Goal: Complete application form: Complete application form

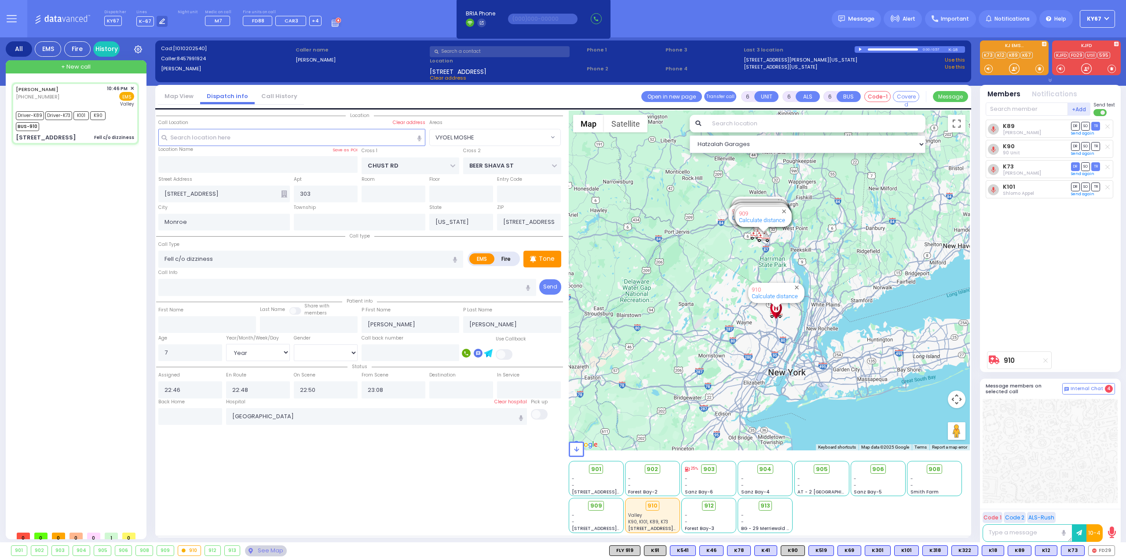
select select "VYOEL MOSHE"
select select "Year"
select select "[DEMOGRAPHIC_DATA]"
click at [1077, 167] on span "DR" at bounding box center [1075, 166] width 9 height 8
select select
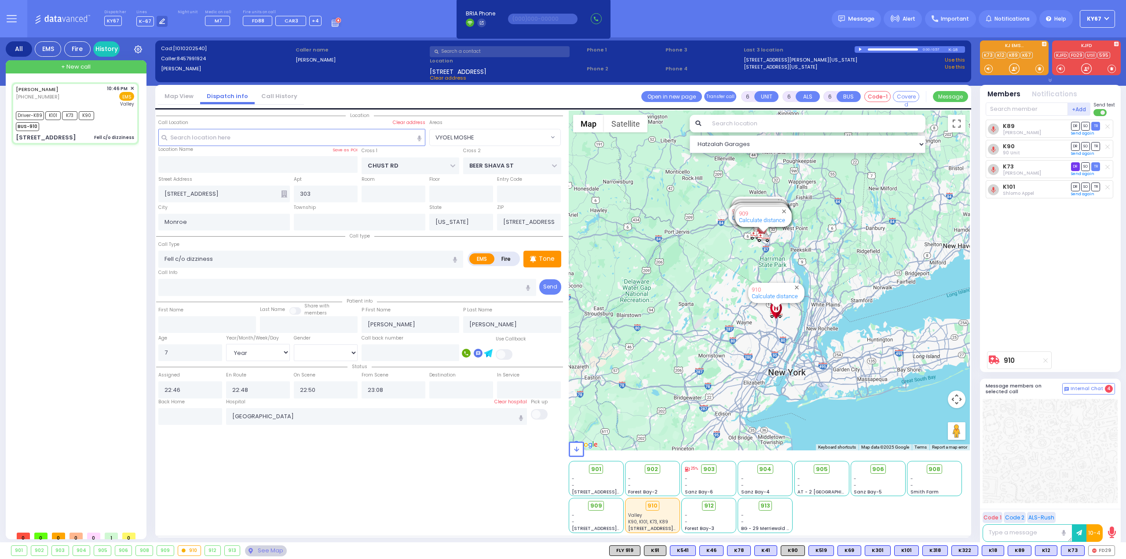
radio input "true"
select select "Year"
select select "[DEMOGRAPHIC_DATA]"
select select "Hatzalah Garages"
select select "VYOEL MOSHE"
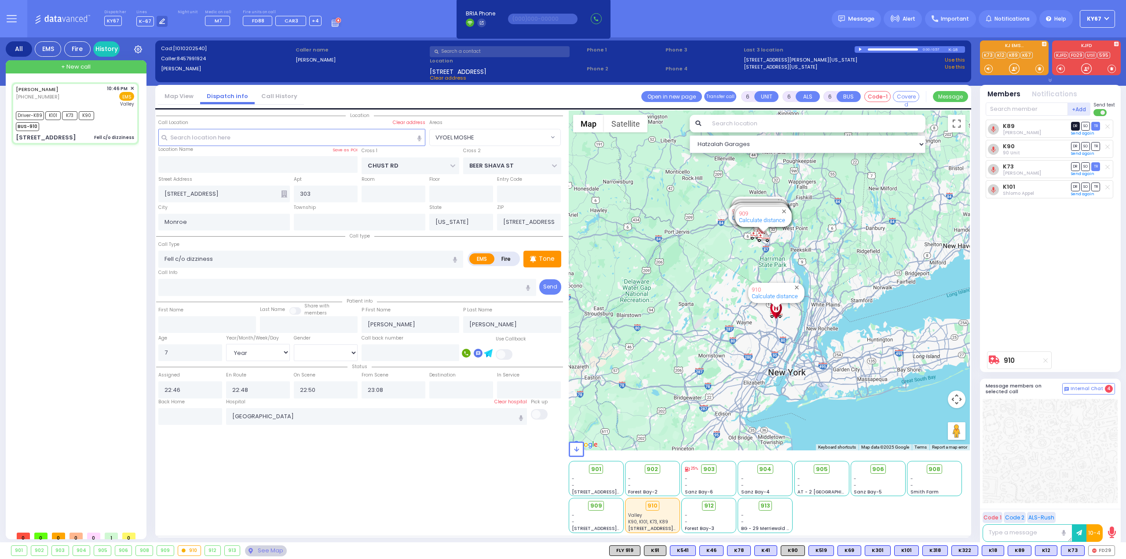
click at [1076, 127] on span "DR" at bounding box center [1075, 126] width 9 height 8
select select
radio input "true"
select select "Year"
select select "[DEMOGRAPHIC_DATA]"
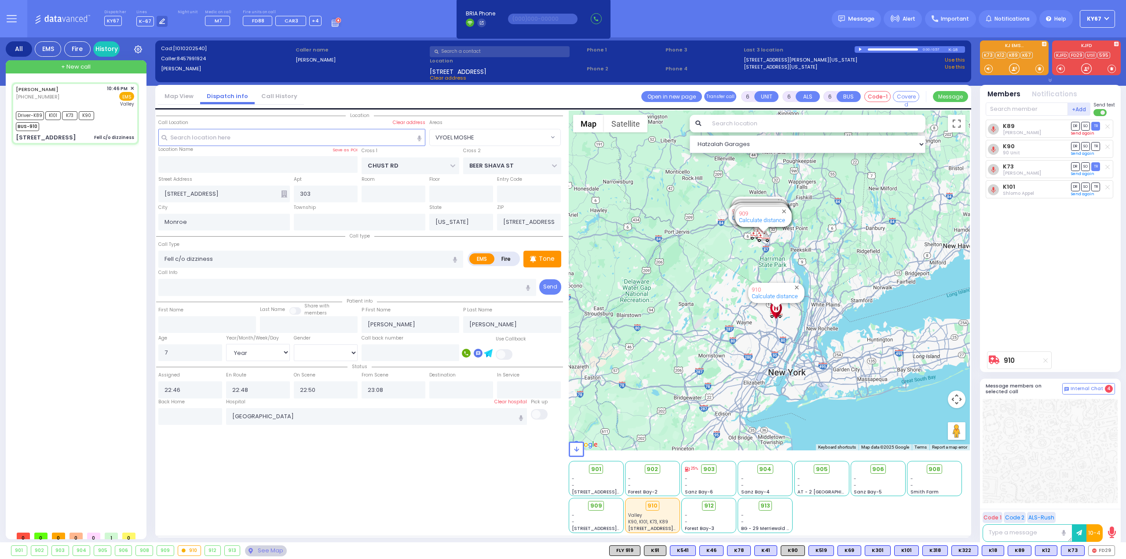
select select "Hatzalah Garages"
select select "VYOEL MOSHE"
click at [1098, 147] on span "TR" at bounding box center [1096, 146] width 9 height 8
select select
radio input "true"
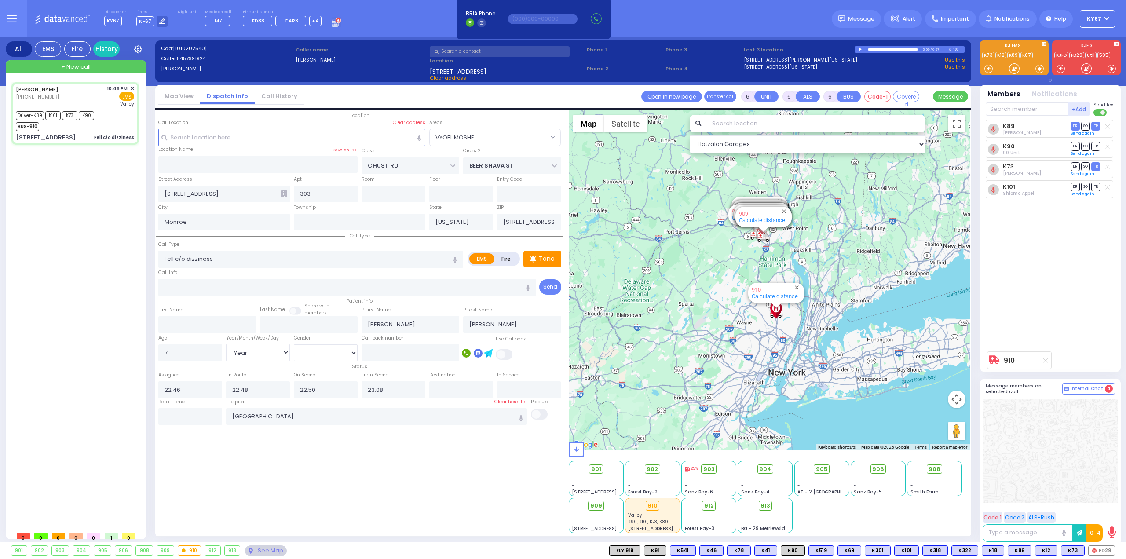
select select "Year"
select select "[DEMOGRAPHIC_DATA]"
select select "Hatzalah Garages"
select select "VYOEL MOSHE"
click at [1089, 184] on span "SO" at bounding box center [1086, 187] width 9 height 8
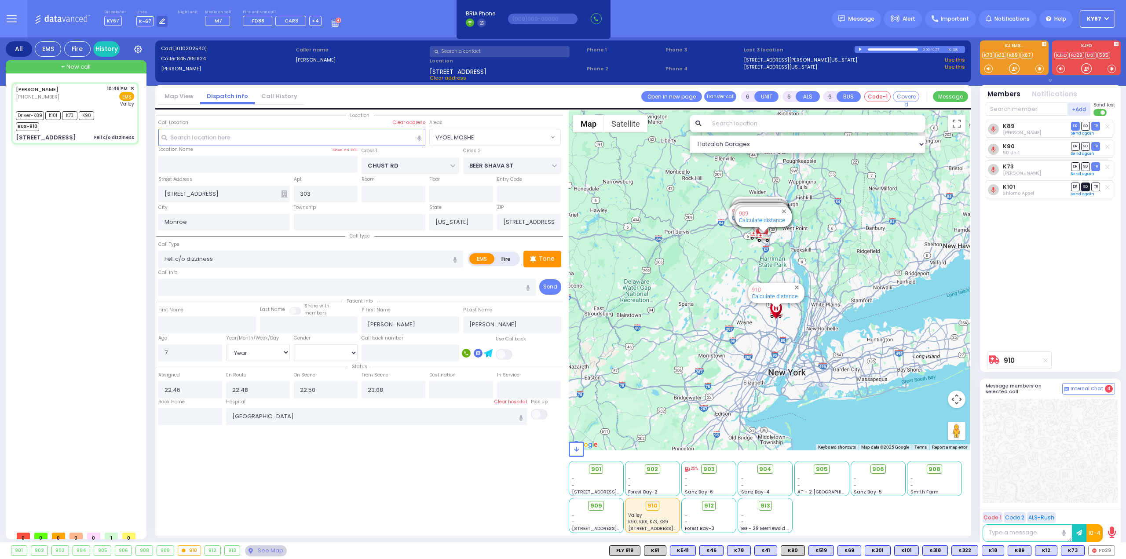
select select
radio input "true"
select select "Year"
select select "[DEMOGRAPHIC_DATA]"
select select "Hatzalah Garages"
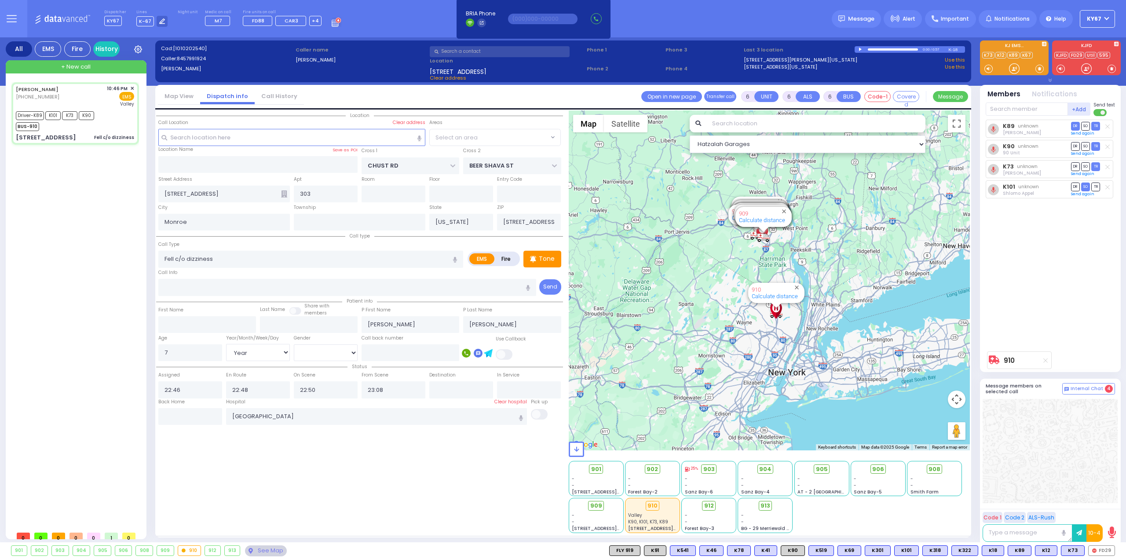
select select "VYOEL MOSHE"
select select
radio input "true"
select select "Year"
select select "[DEMOGRAPHIC_DATA]"
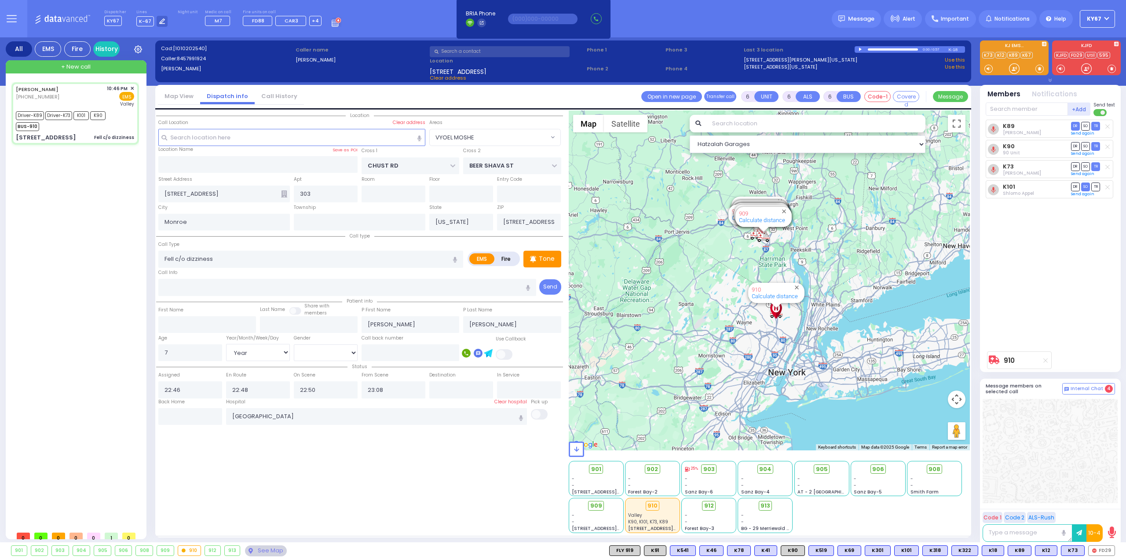
type input "23:40"
select select "Hatzalah Garages"
select select "VYOEL MOSHE"
select select
radio input "true"
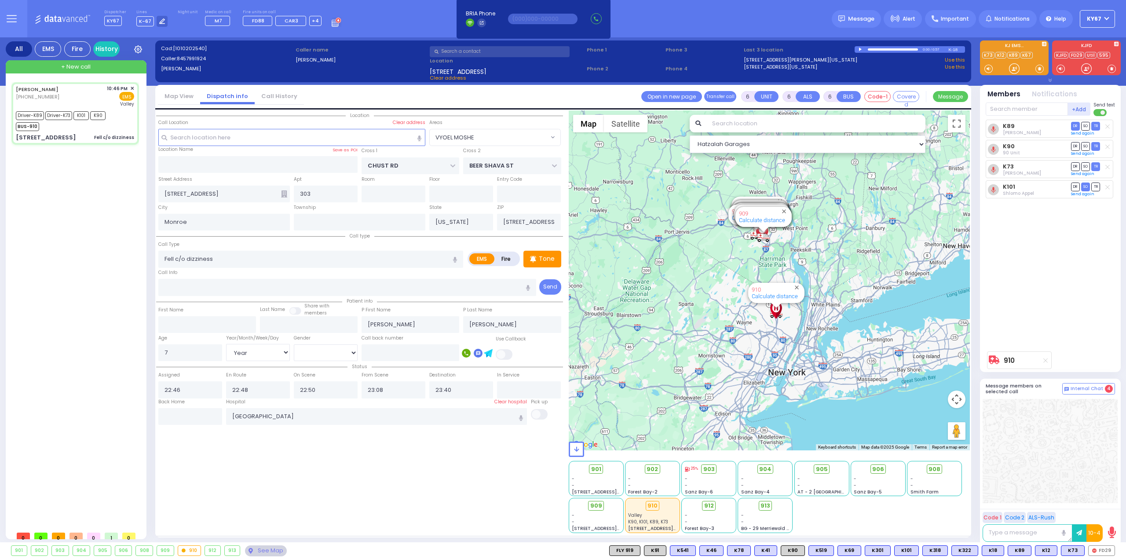
select select "Year"
select select "[DEMOGRAPHIC_DATA]"
select select "Hatzalah Garages"
select select "VYOEL MOSHE"
select select
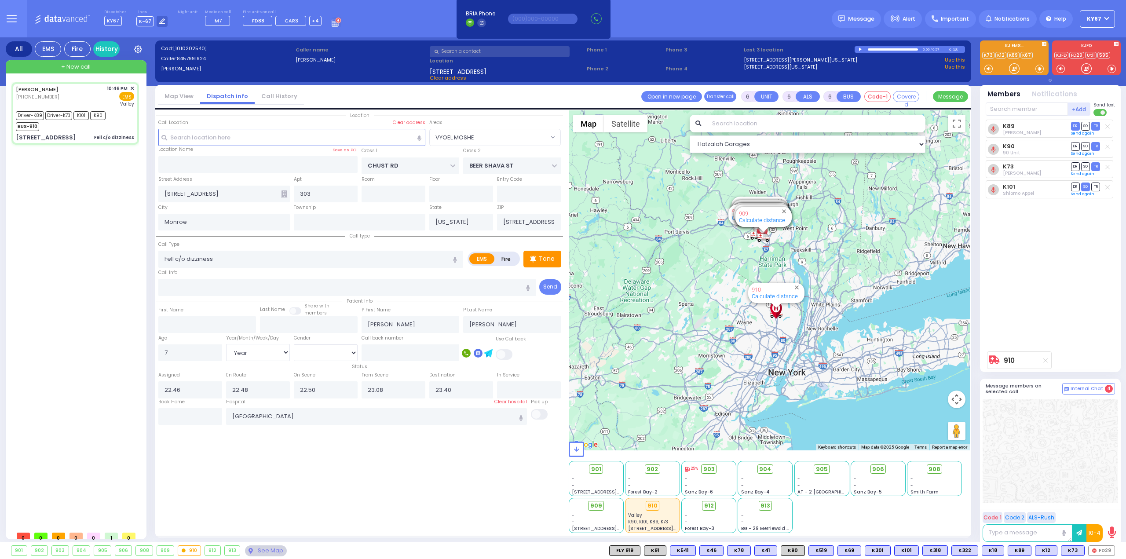
radio input "true"
select select "Year"
select select "[DEMOGRAPHIC_DATA]"
select select "Hatzalah Garages"
select select "VYOEL MOSHE"
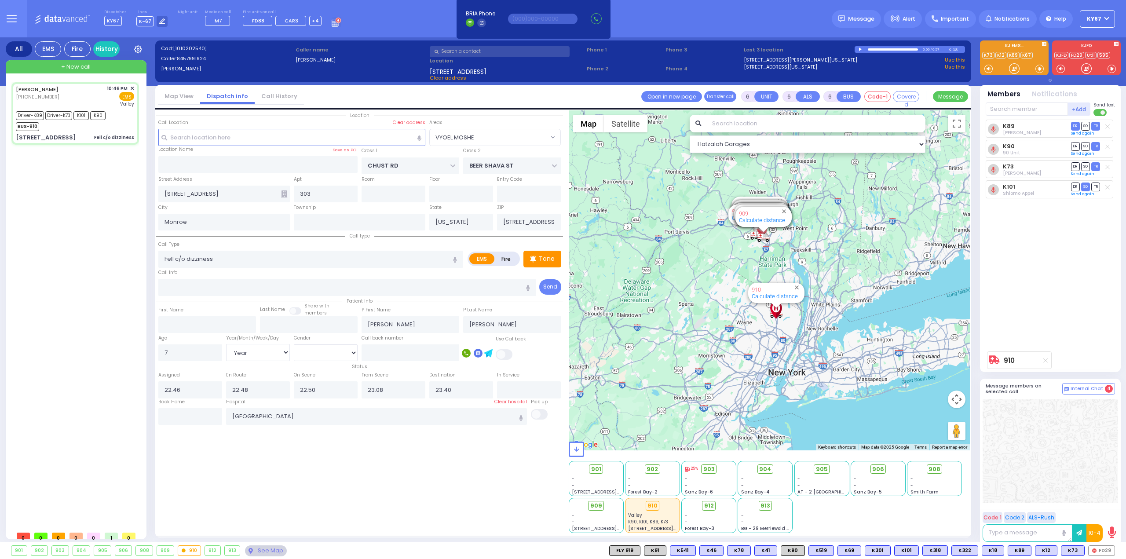
select select
radio input "true"
select select "Year"
select select "[DEMOGRAPHIC_DATA]"
select select "Hatzalah Garages"
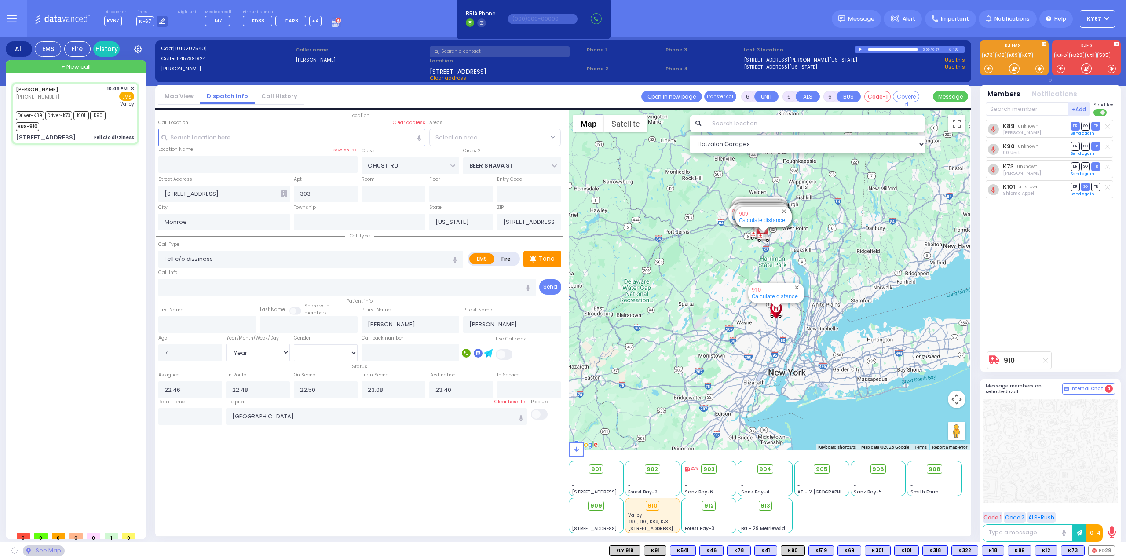
select select "VYOEL MOSHE"
select select
radio input "true"
select select "Year"
select select "[DEMOGRAPHIC_DATA]"
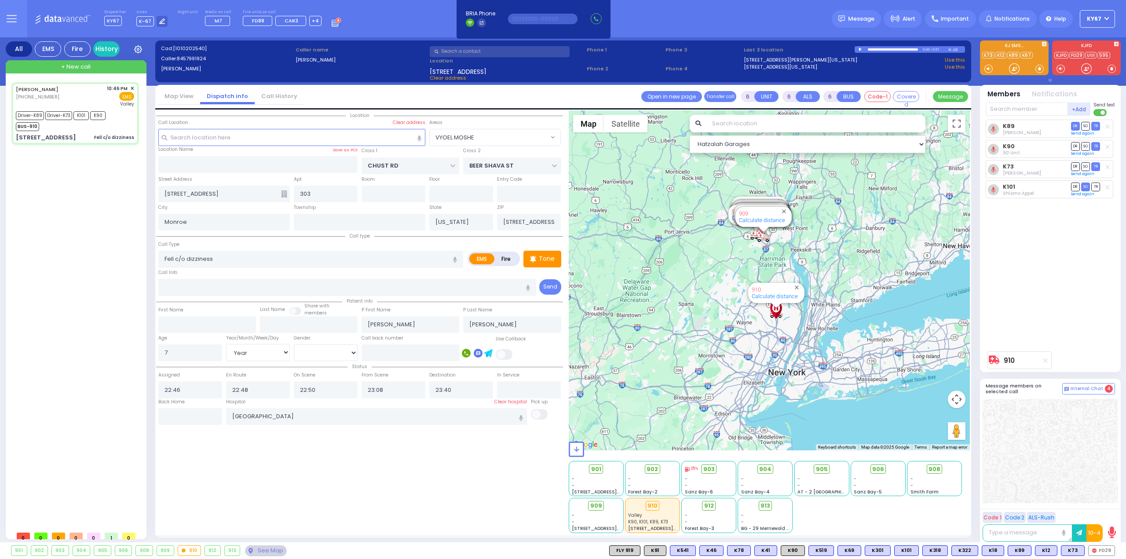
select select "Hatzalah Garages"
select select "VYOEL MOSHE"
select select
radio input "true"
select select "Year"
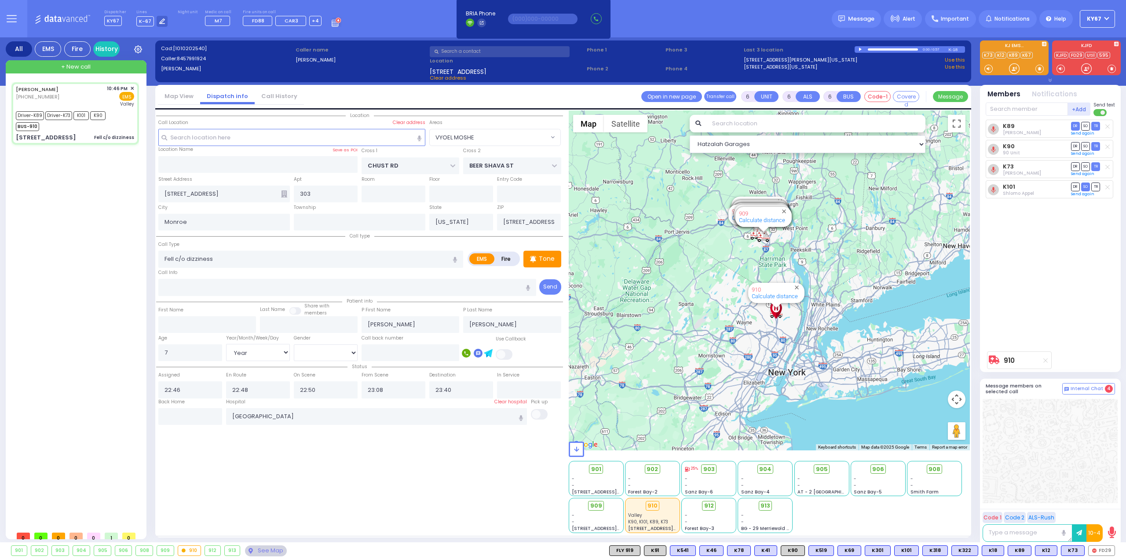
select select "[DEMOGRAPHIC_DATA]"
select select "Hatzalah Garages"
select select "VYOEL MOSHE"
